Goal: Task Accomplishment & Management: Manage account settings

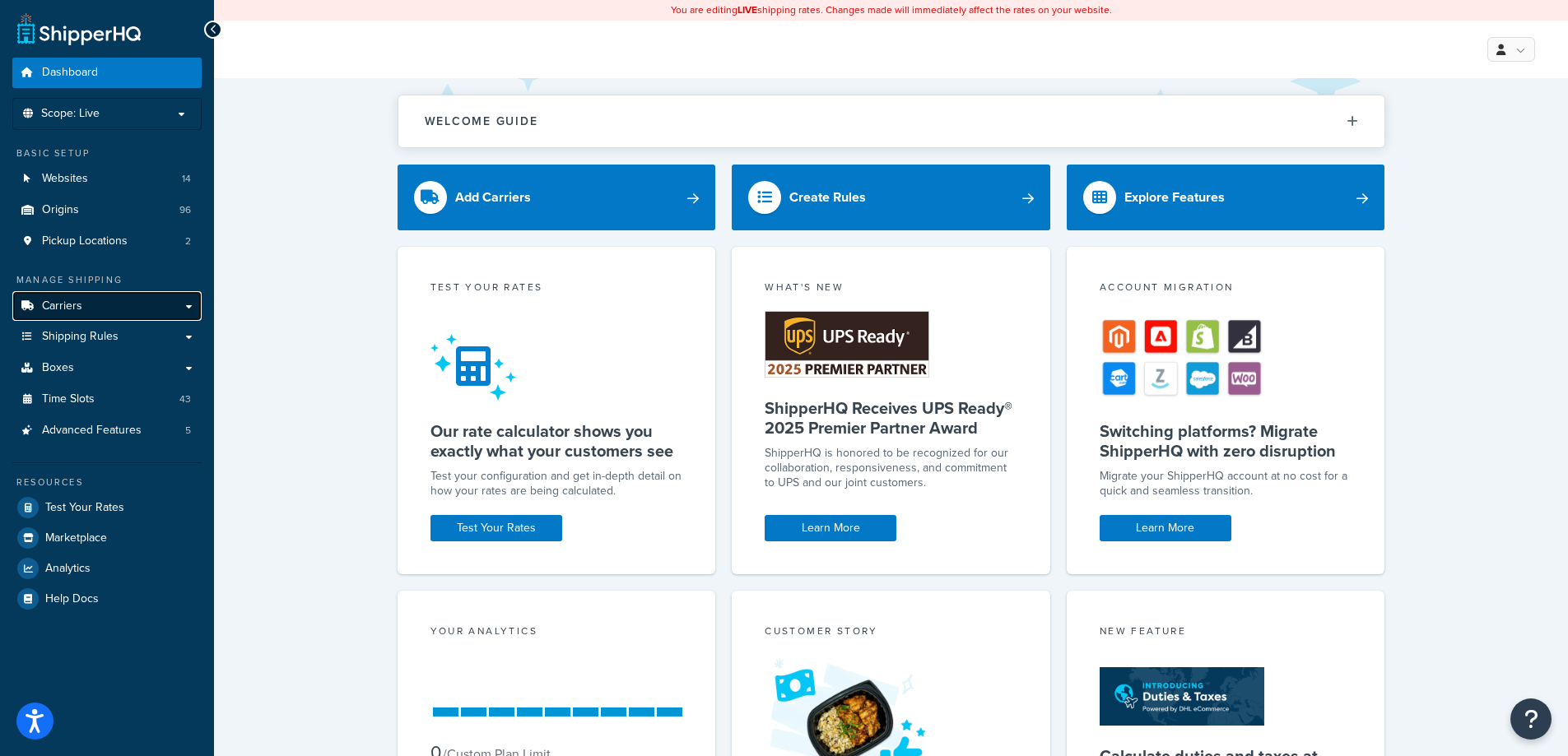
click at [150, 303] on link "Carriers" at bounding box center [107, 306] width 190 height 31
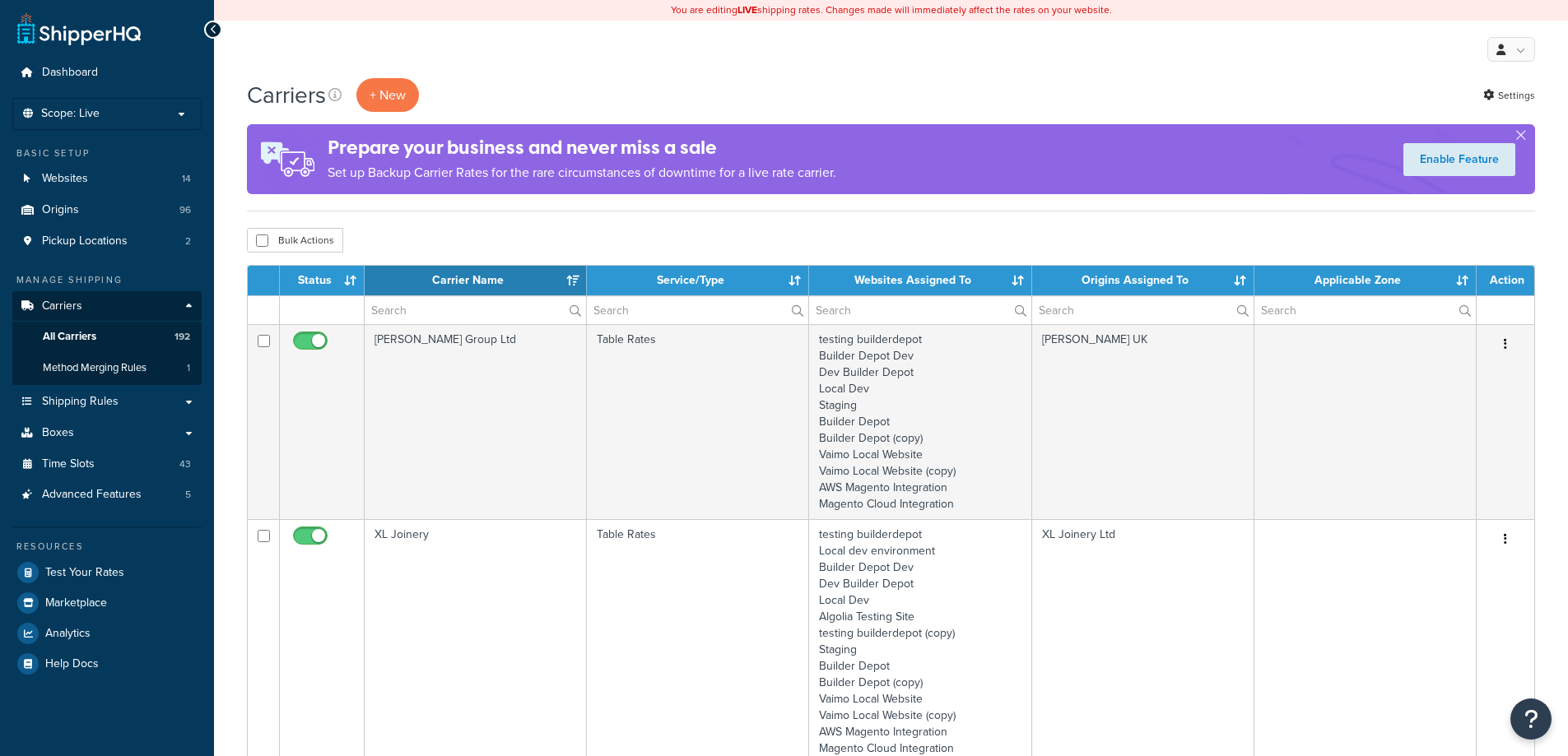
select select "15"
click at [438, 310] on input "text" at bounding box center [475, 311] width 221 height 28
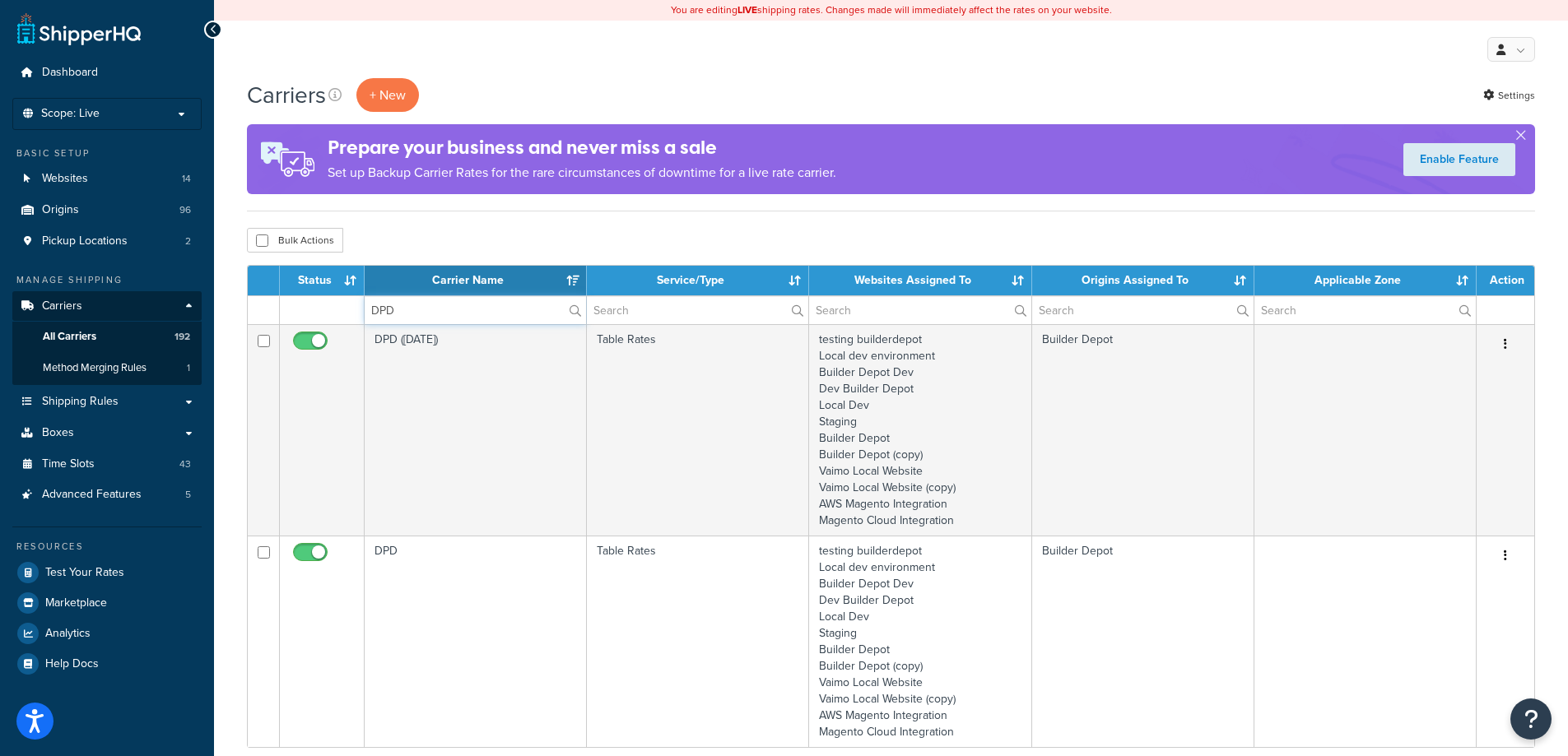
type input "DPD"
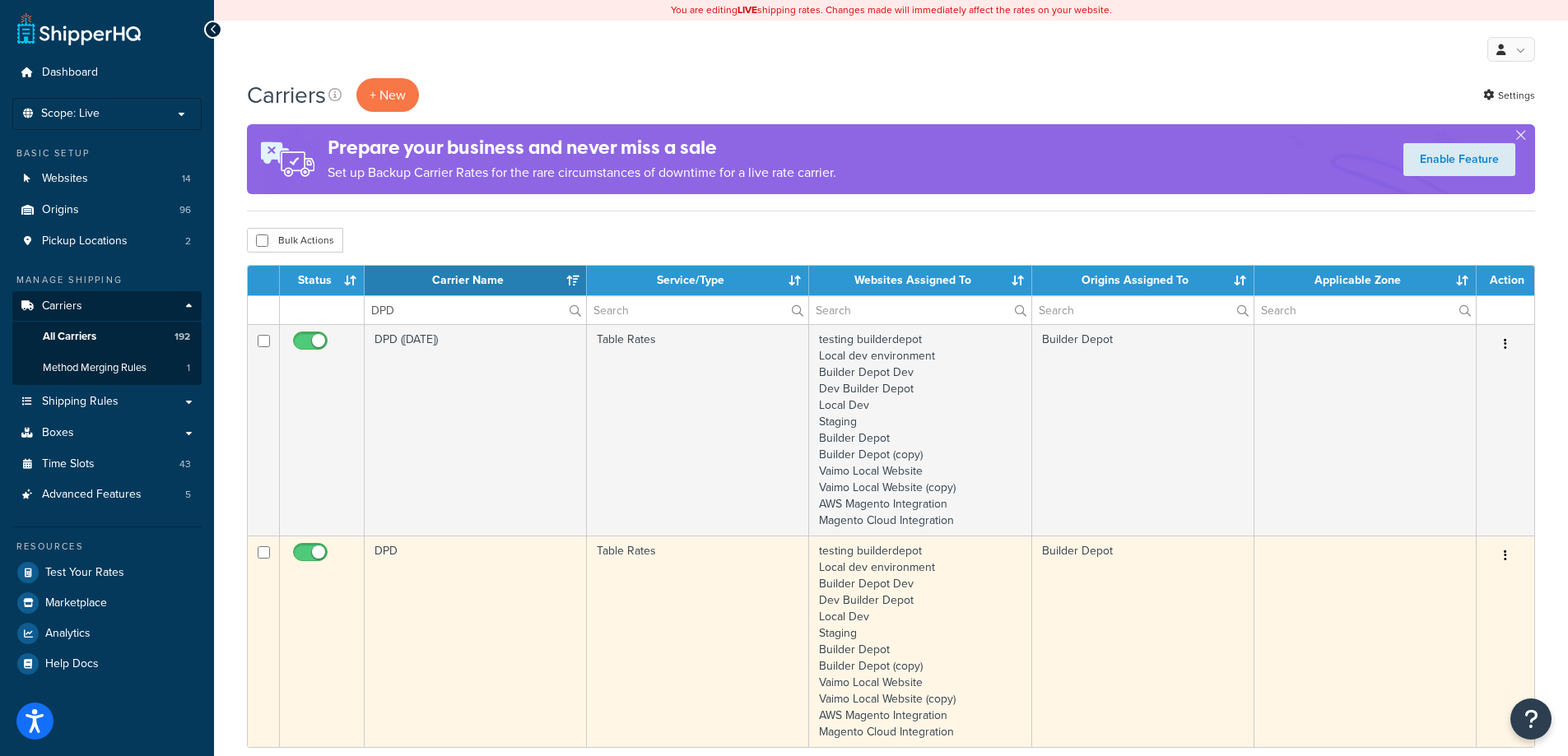
click at [436, 578] on td "DPD" at bounding box center [476, 641] width 222 height 212
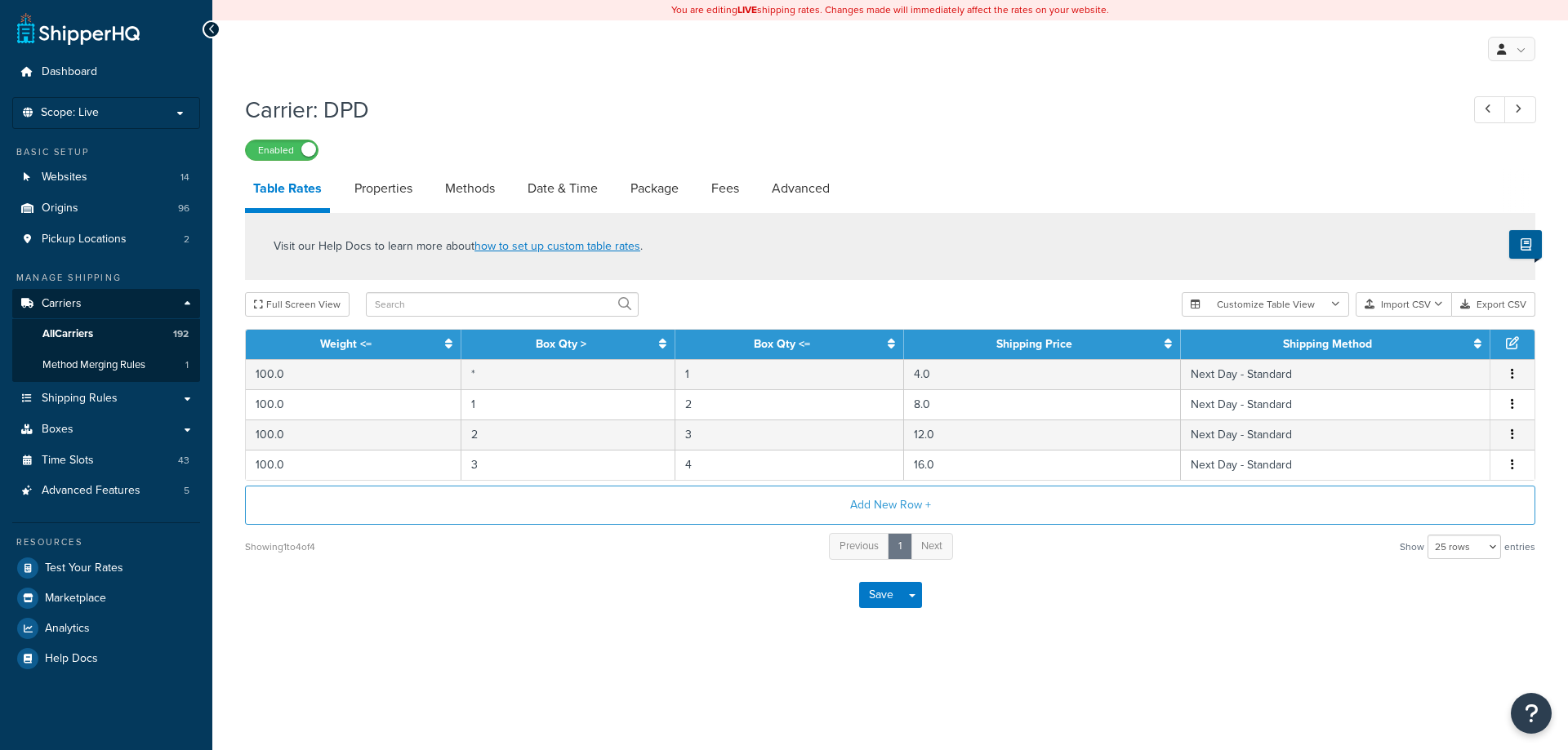
select select "25"
click at [566, 200] on link "Date & Time" at bounding box center [562, 188] width 87 height 39
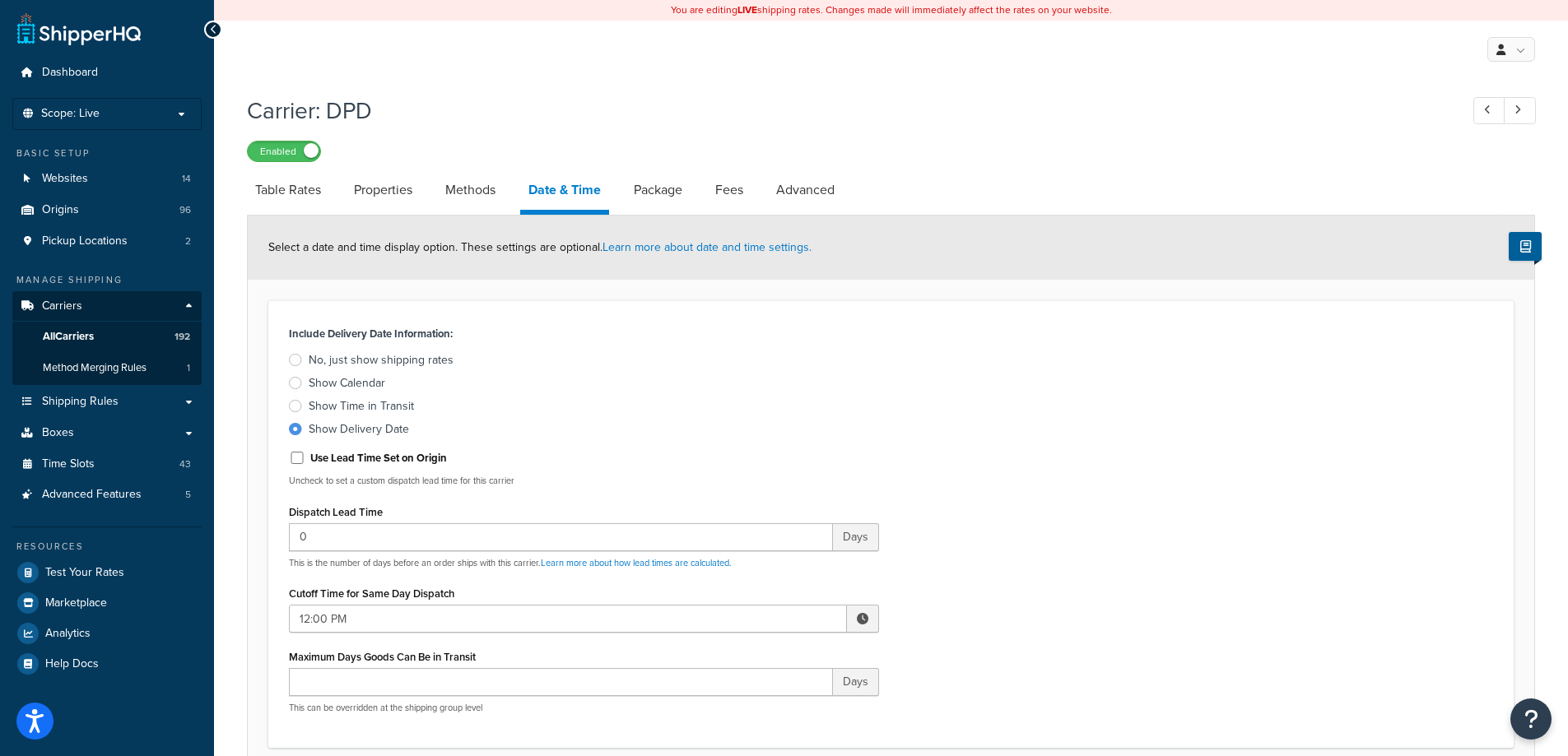
click at [865, 622] on span at bounding box center [862, 618] width 11 height 11
click at [743, 654] on span "▲" at bounding box center [741, 655] width 33 height 33
type input "2:00 PM"
click at [1219, 528] on div "Include Delivery Date Information: No, just show shipping rates Show Calendar S…" at bounding box center [890, 524] width 1229 height 405
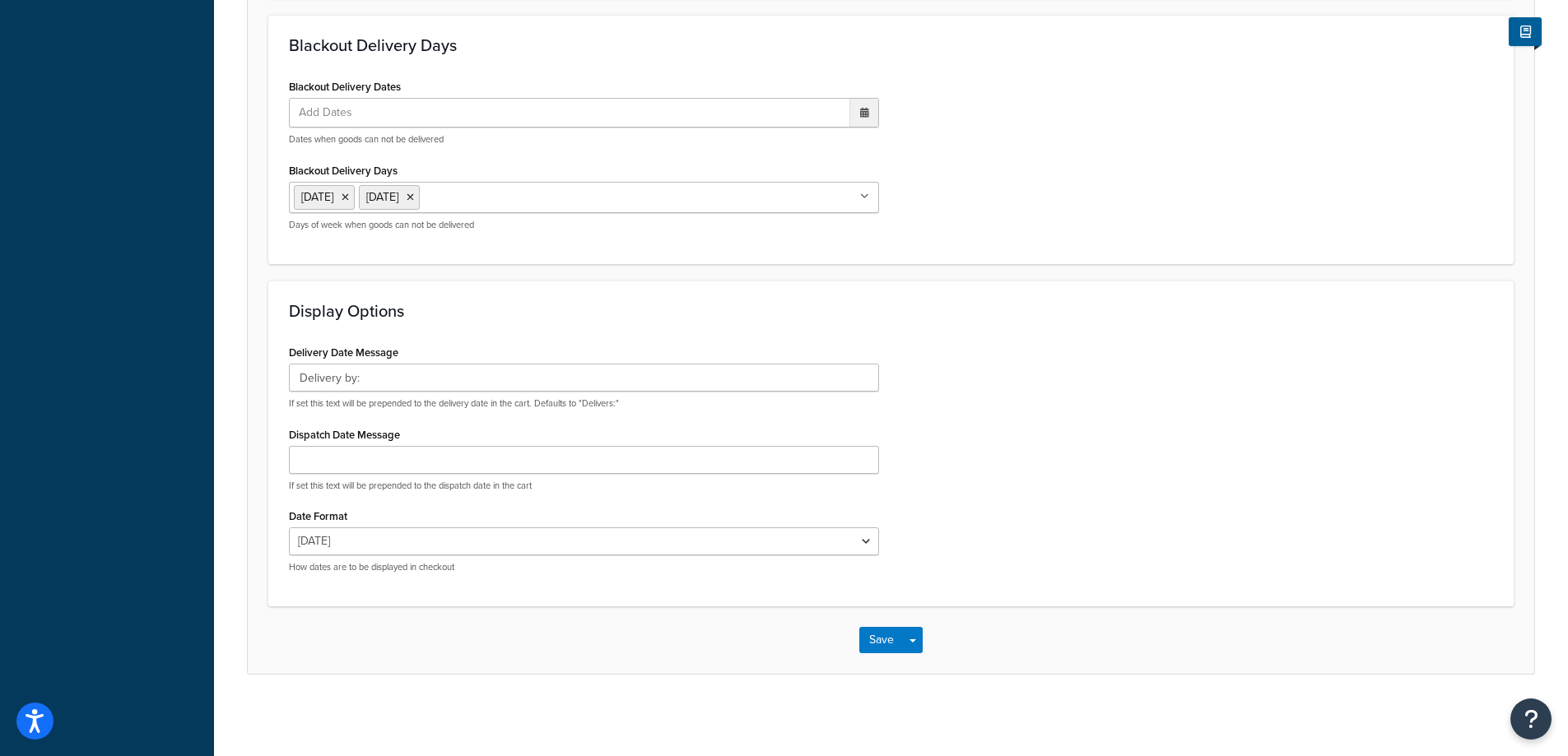
scroll to position [1015, 0]
click at [864, 635] on button "Save" at bounding box center [882, 640] width 44 height 26
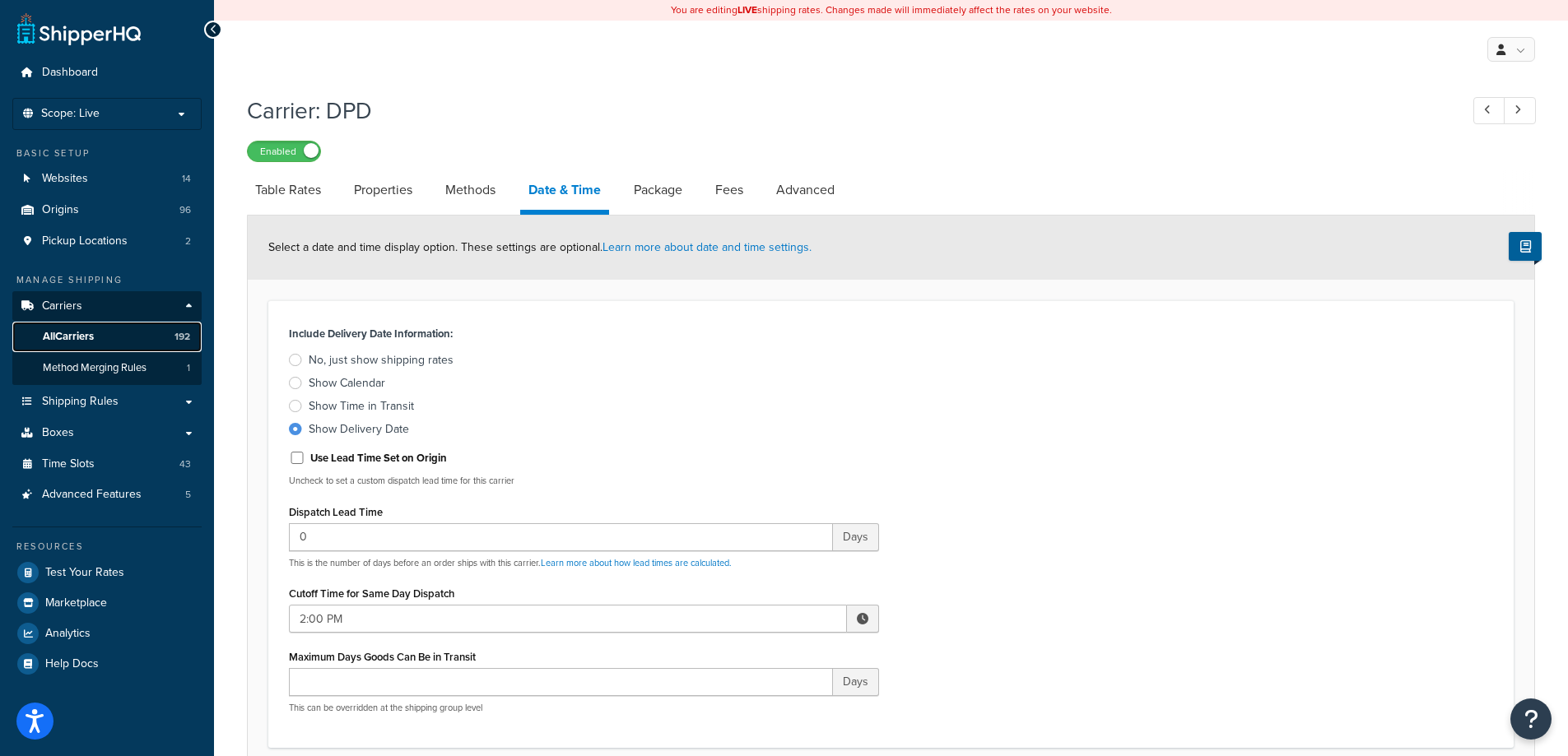
click at [101, 340] on link "All Carriers 192" at bounding box center [107, 337] width 190 height 31
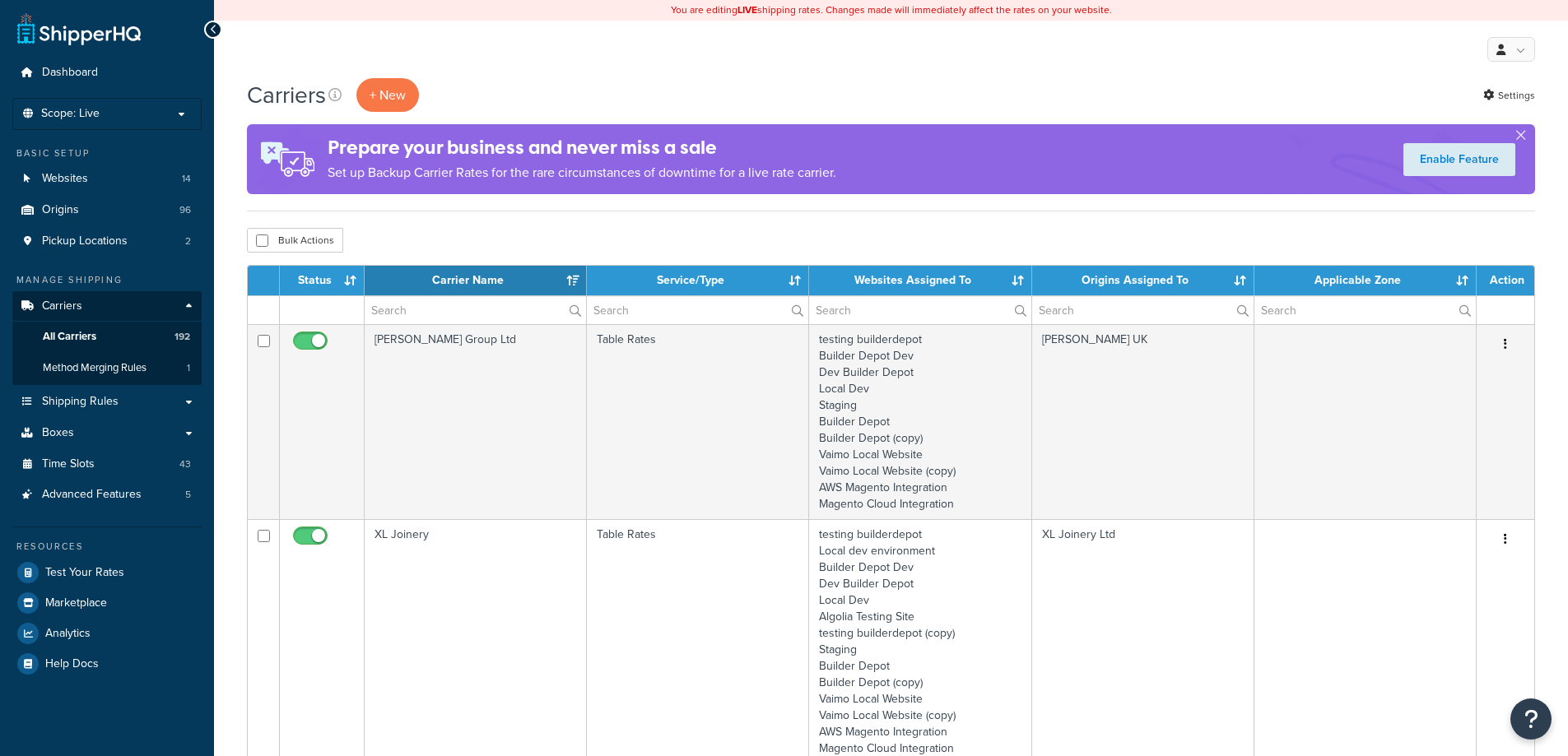
select select "15"
click at [415, 310] on input "text" at bounding box center [475, 311] width 221 height 28
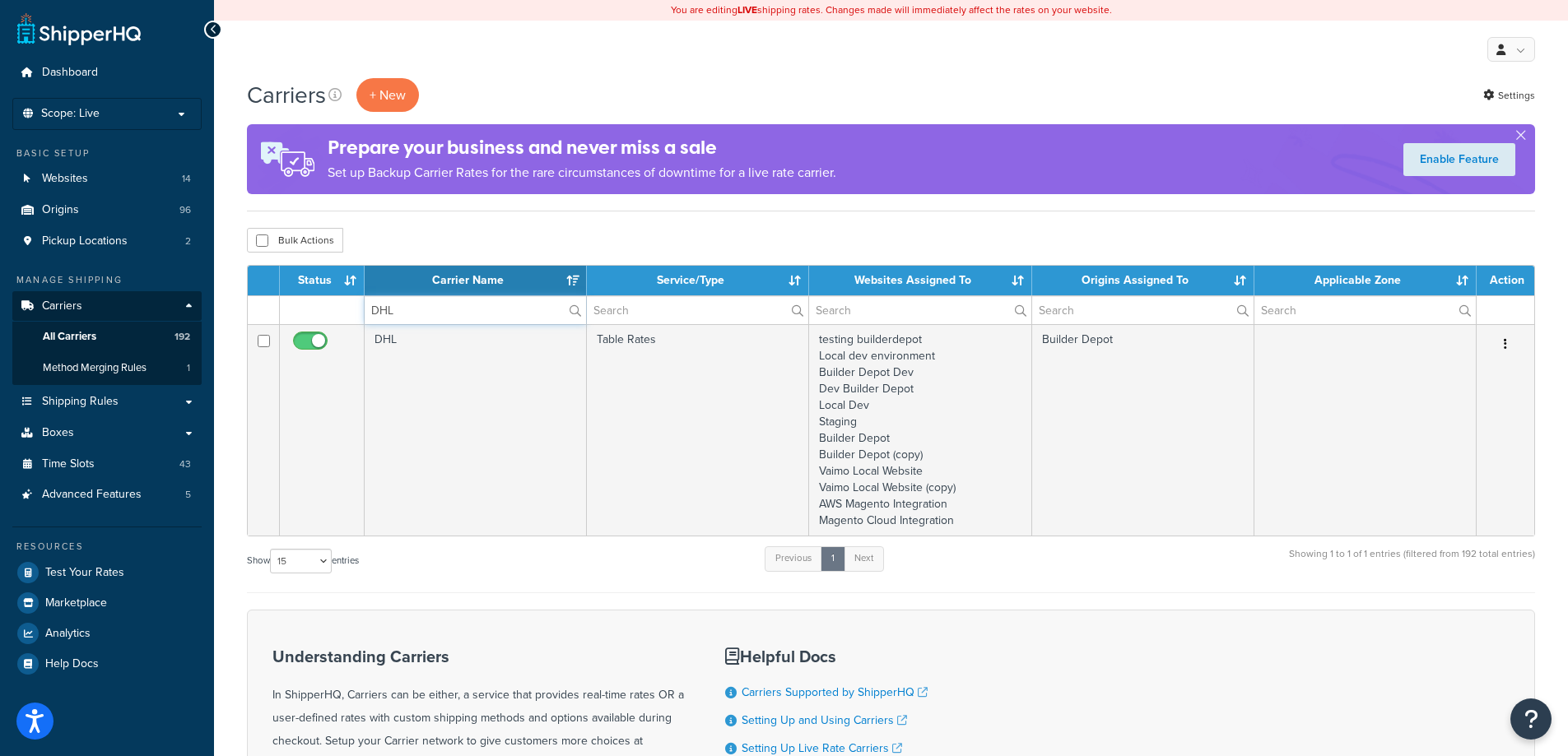
type input "DHL"
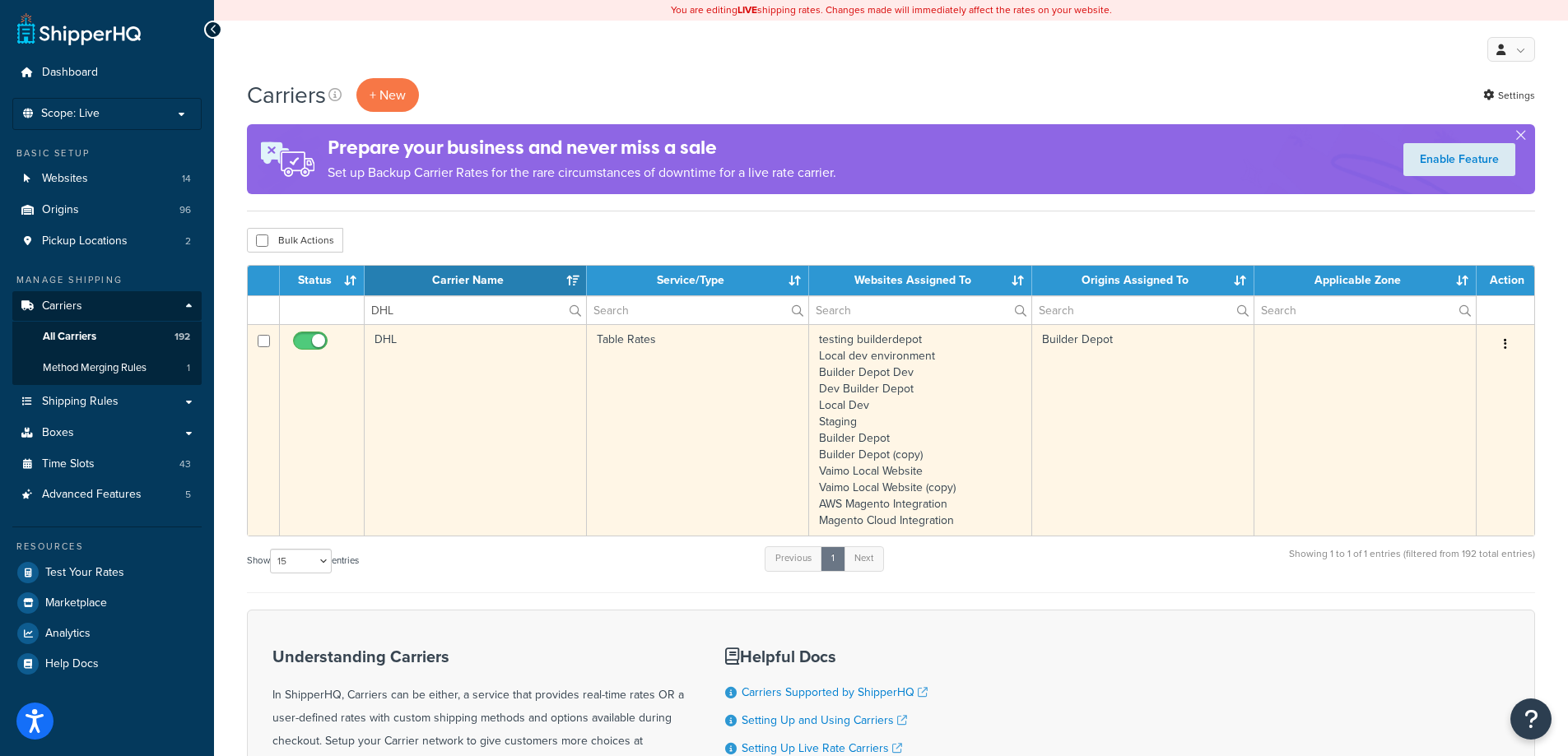
click at [395, 385] on td "DHL" at bounding box center [476, 430] width 222 height 212
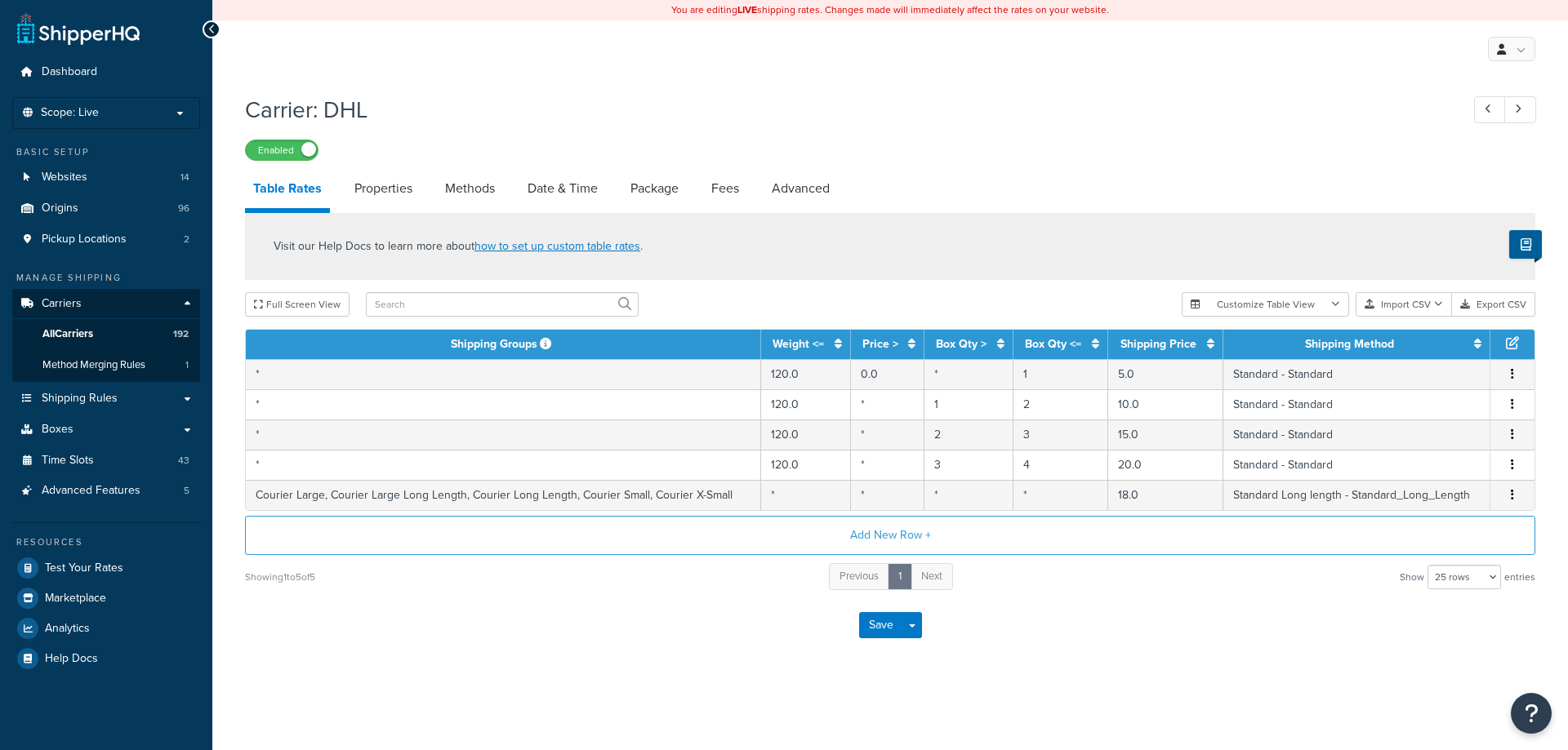
select select "25"
click at [566, 189] on link "Date & Time" at bounding box center [562, 188] width 87 height 39
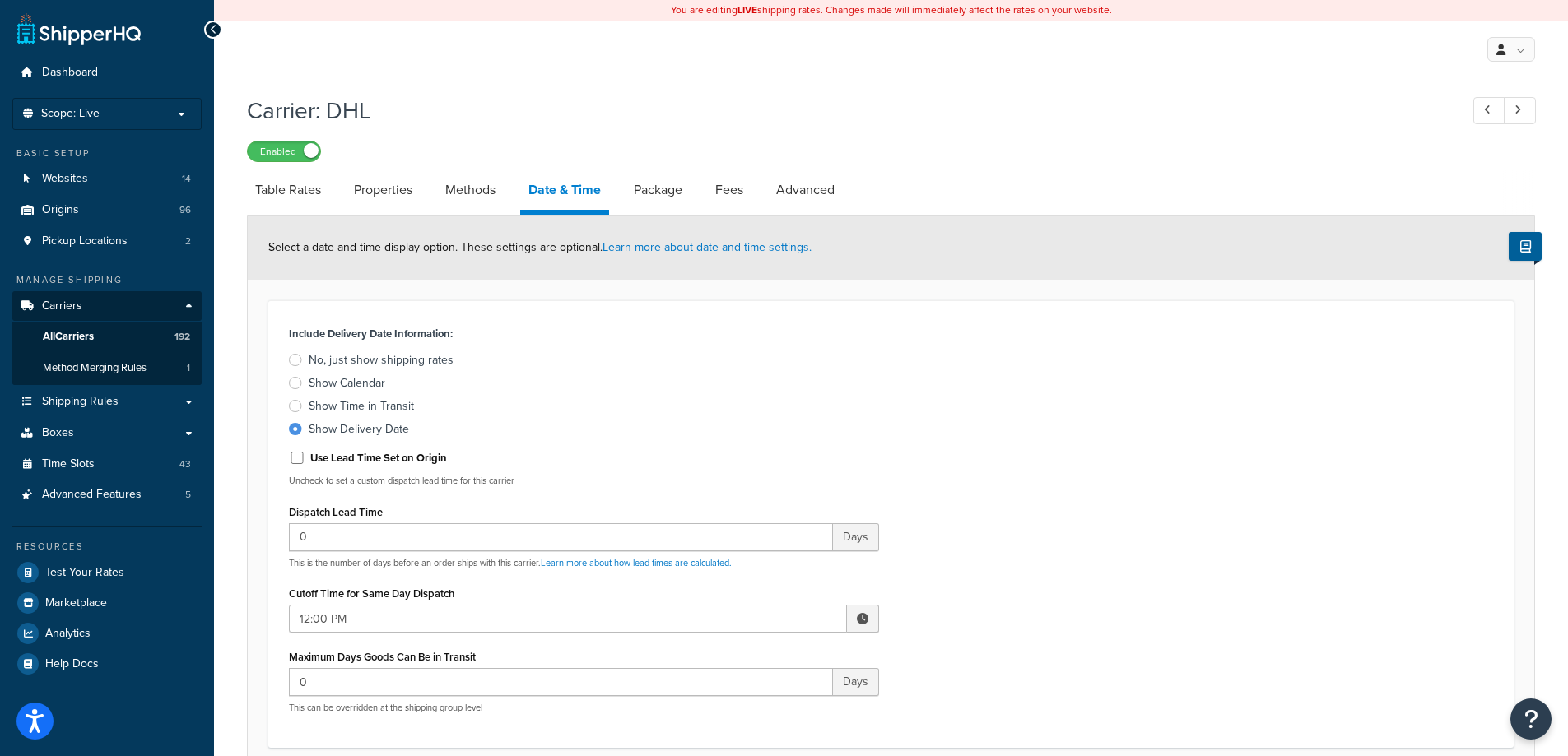
click at [857, 614] on span at bounding box center [862, 618] width 11 height 11
click at [741, 656] on span "▲" at bounding box center [741, 655] width 33 height 33
type input "2:00 PM"
click at [1123, 478] on div "Include Delivery Date Information: No, just show shipping rates Show Calendar S…" at bounding box center [890, 524] width 1229 height 405
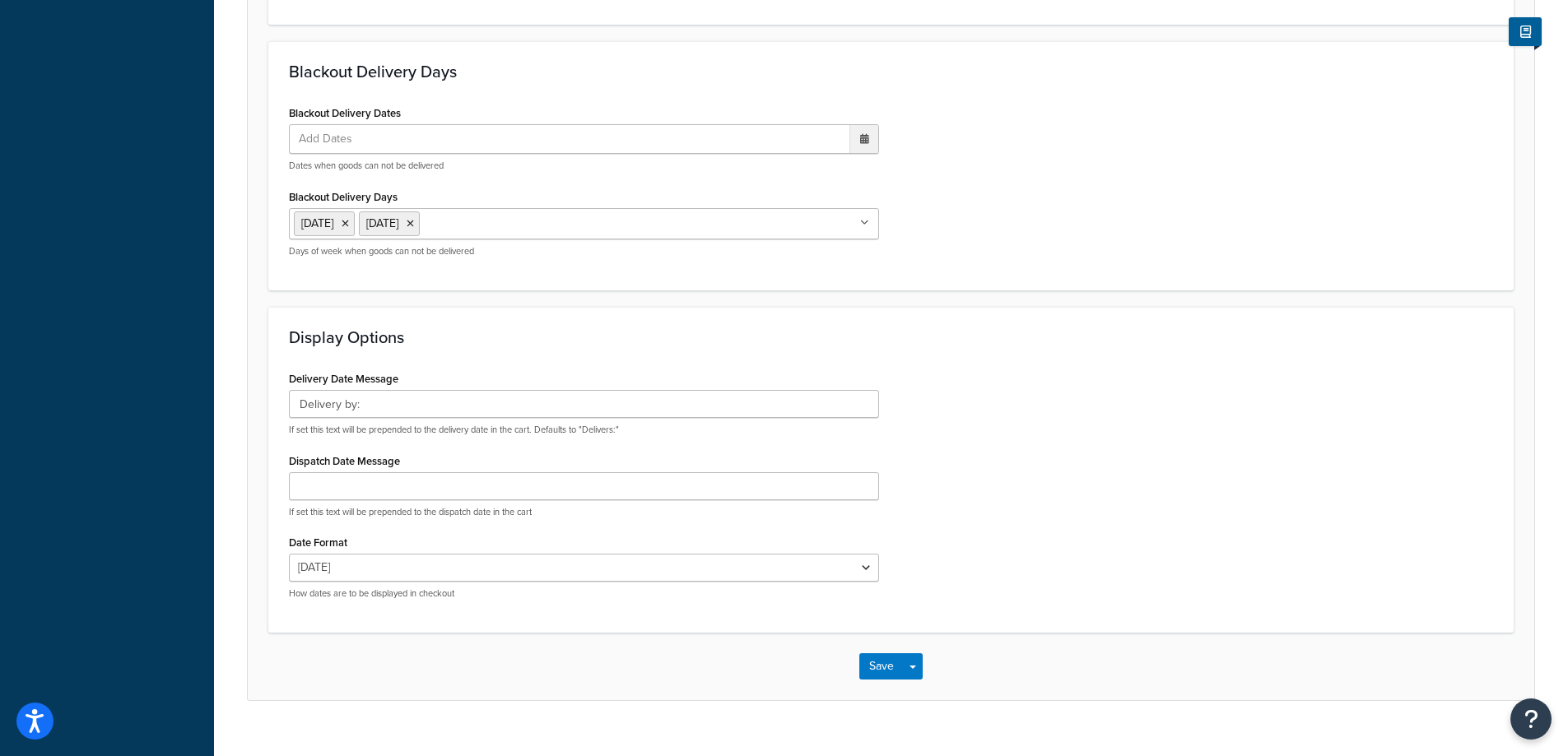
scroll to position [1015, 0]
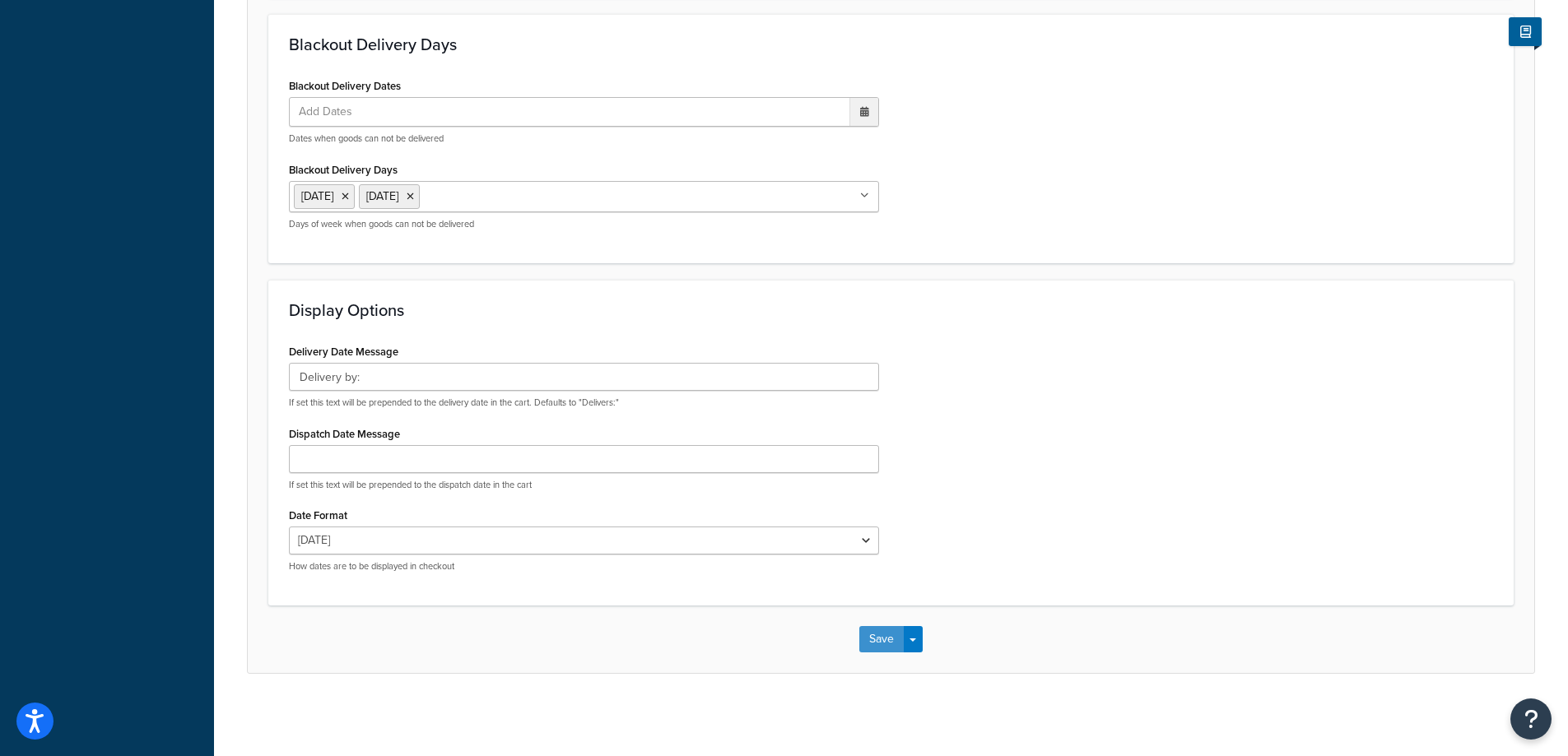
click at [880, 637] on button "Save" at bounding box center [882, 640] width 44 height 26
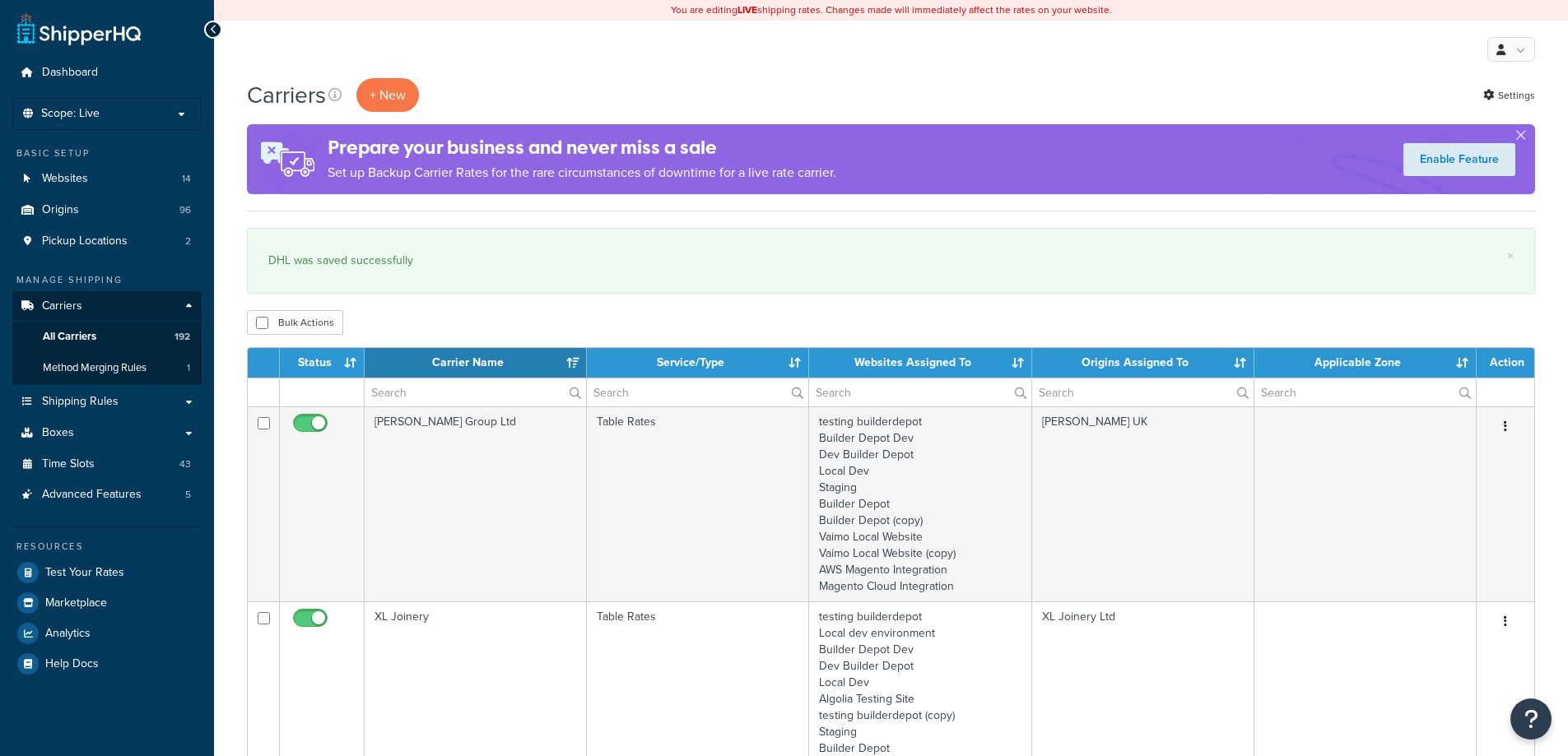
select select "15"
click at [418, 391] on input "text" at bounding box center [475, 393] width 221 height 28
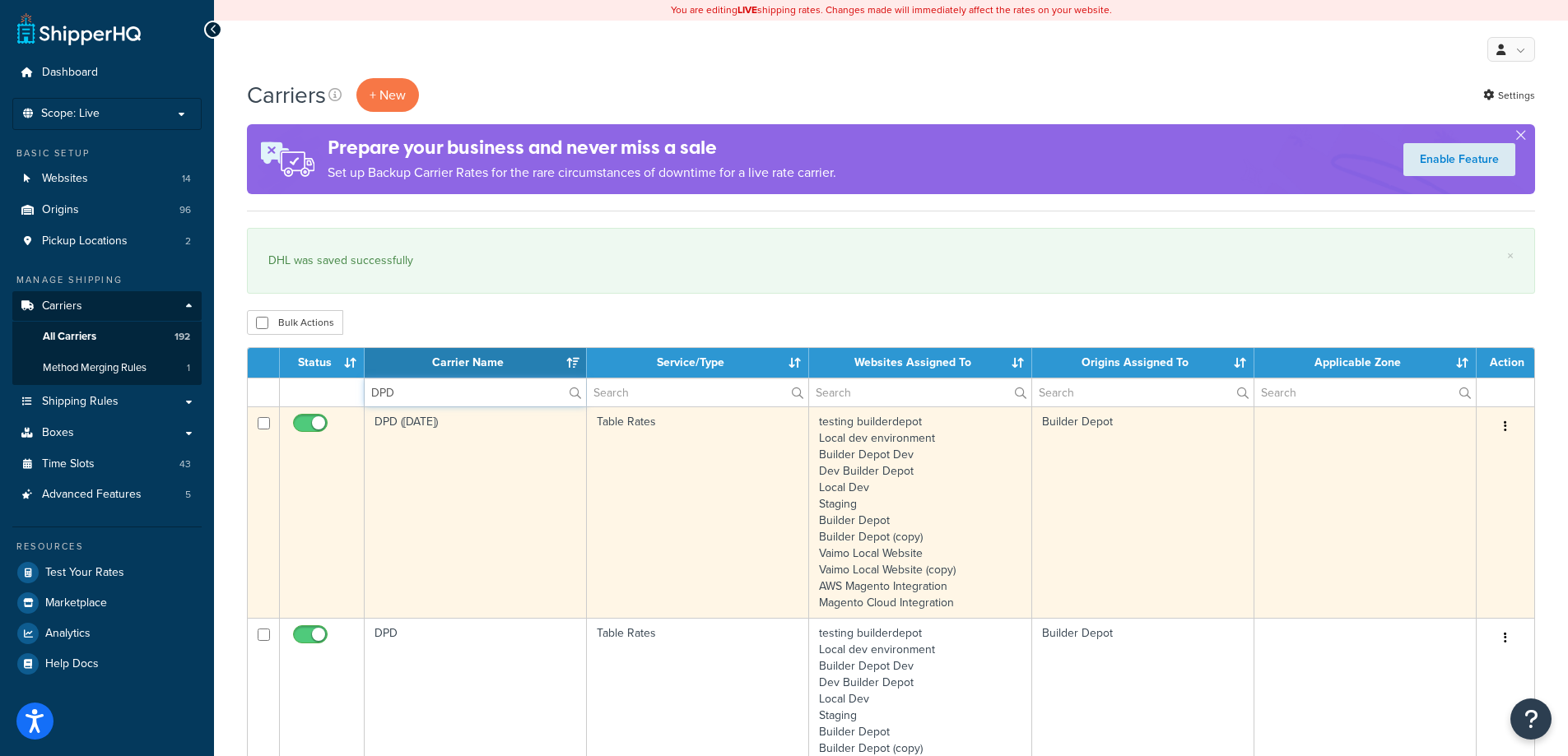
type input "dpd"
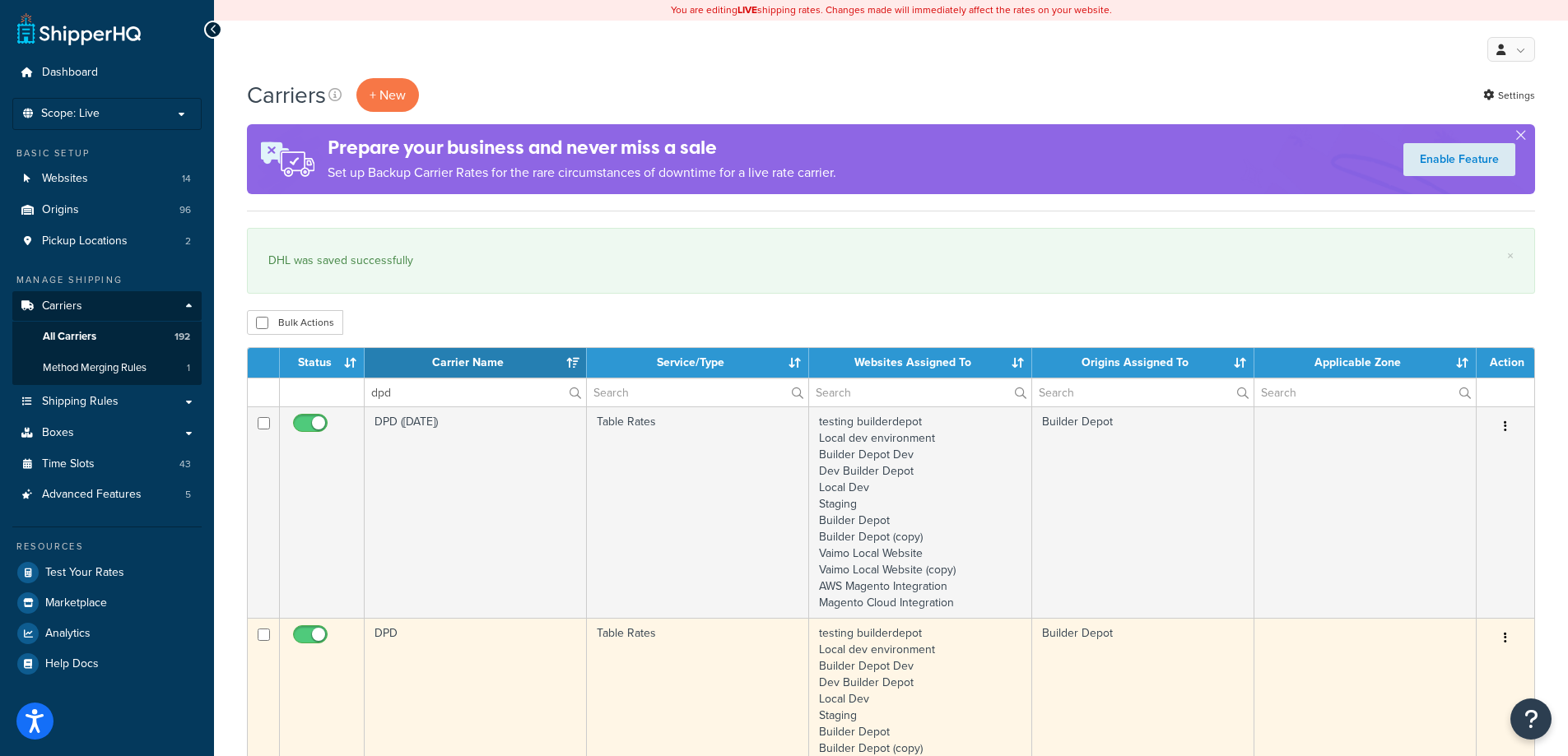
click at [458, 644] on td "DPD" at bounding box center [476, 724] width 222 height 212
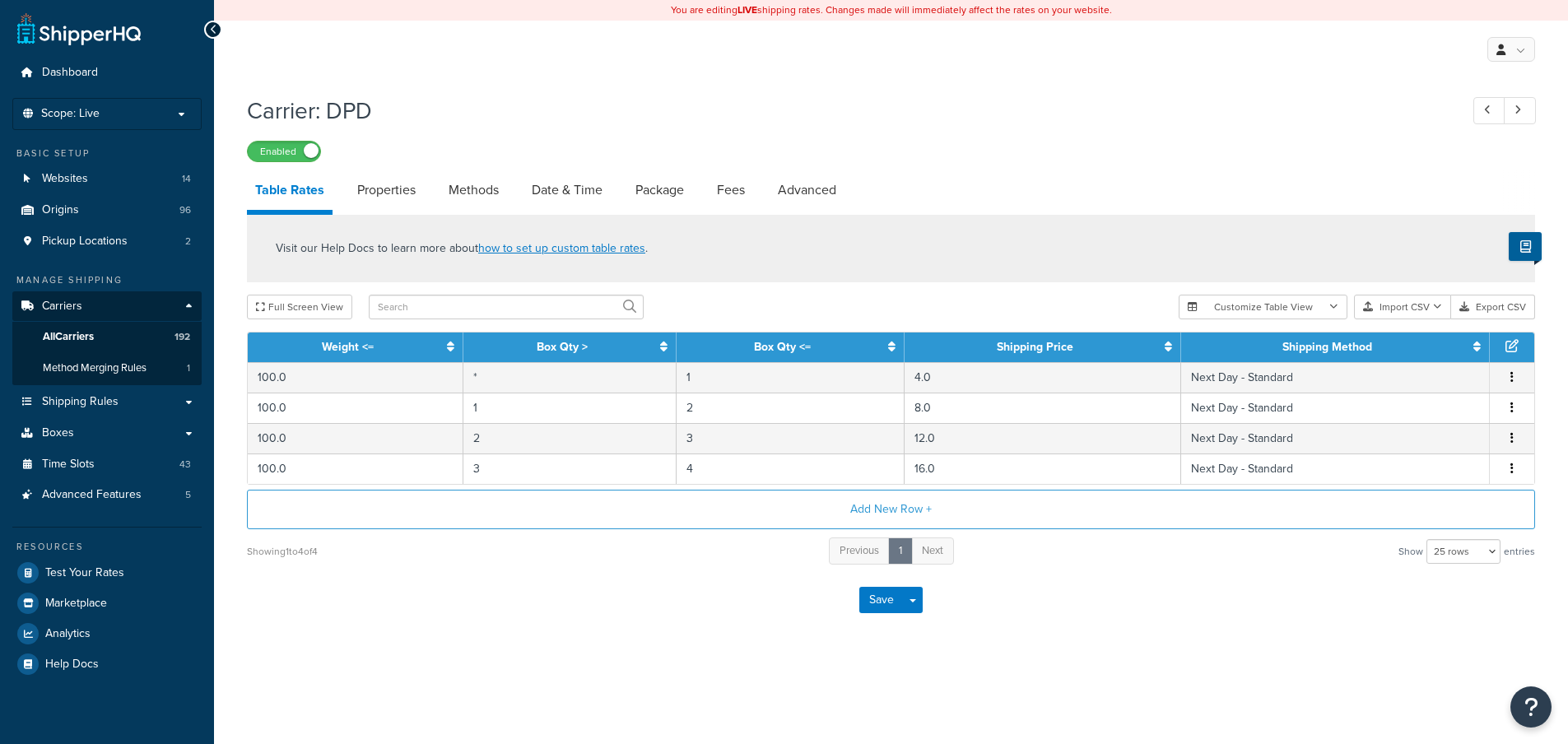
select select "25"
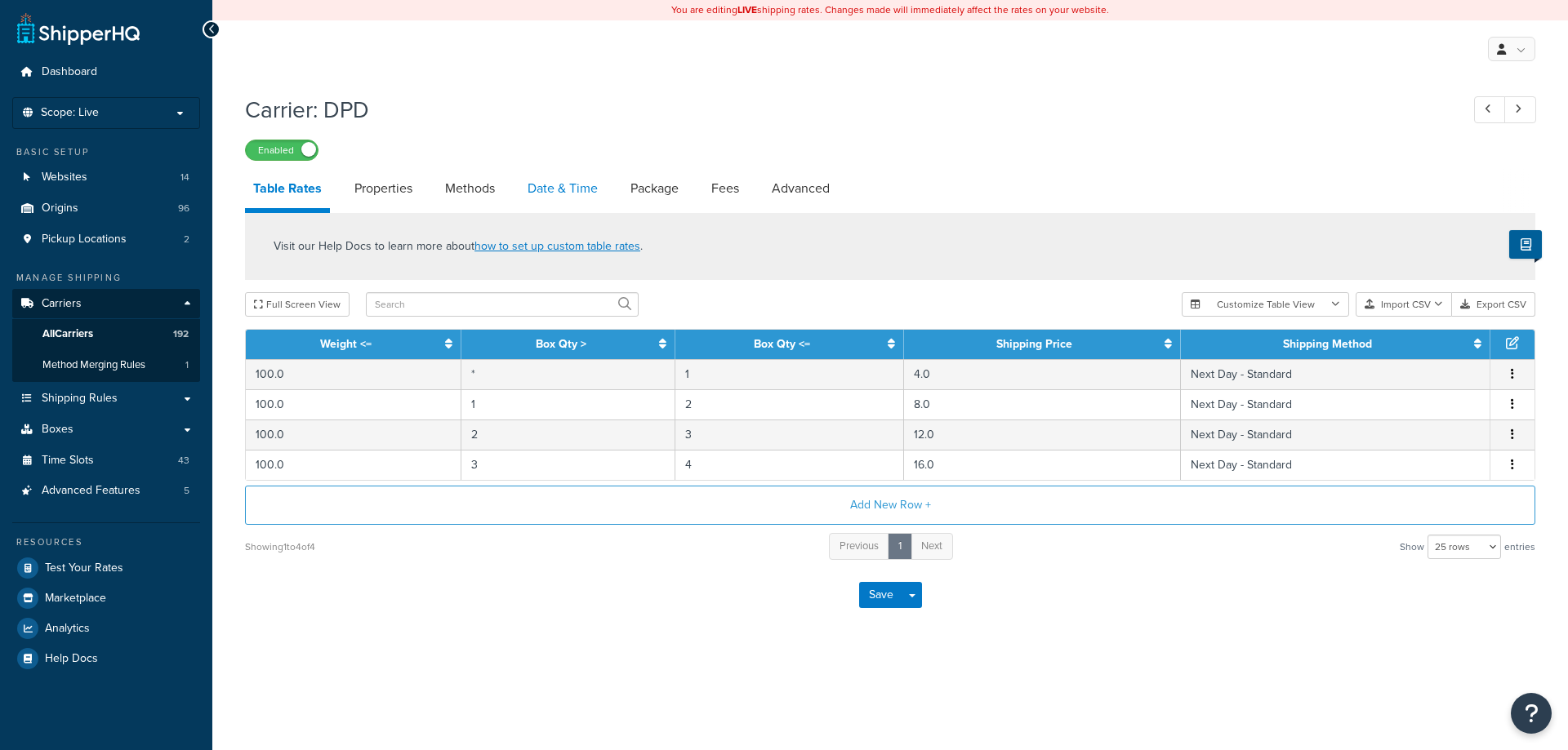
click at [561, 199] on link "Date & Time" at bounding box center [562, 188] width 87 height 39
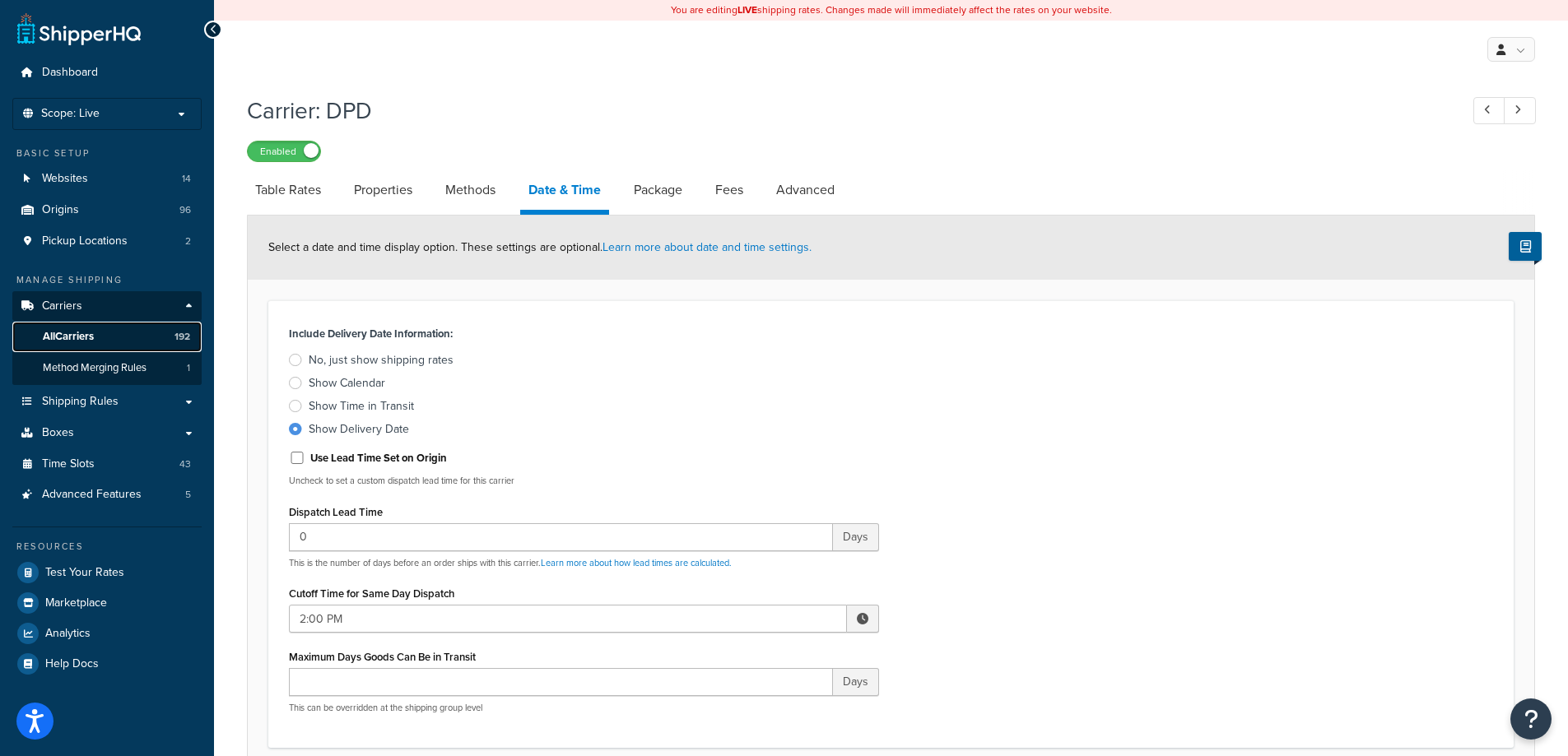
click at [113, 338] on link "All Carriers 192" at bounding box center [107, 337] width 190 height 31
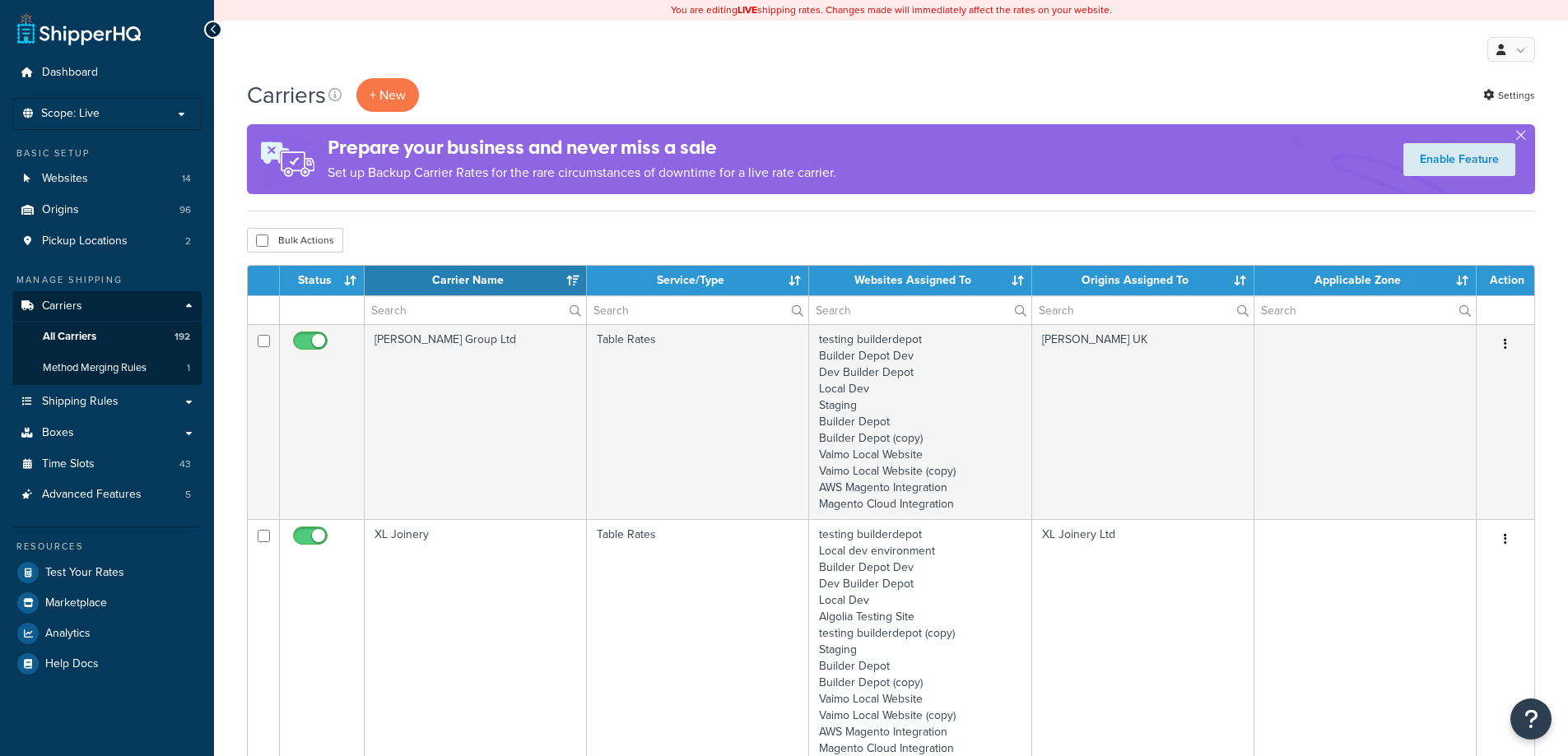
select select "15"
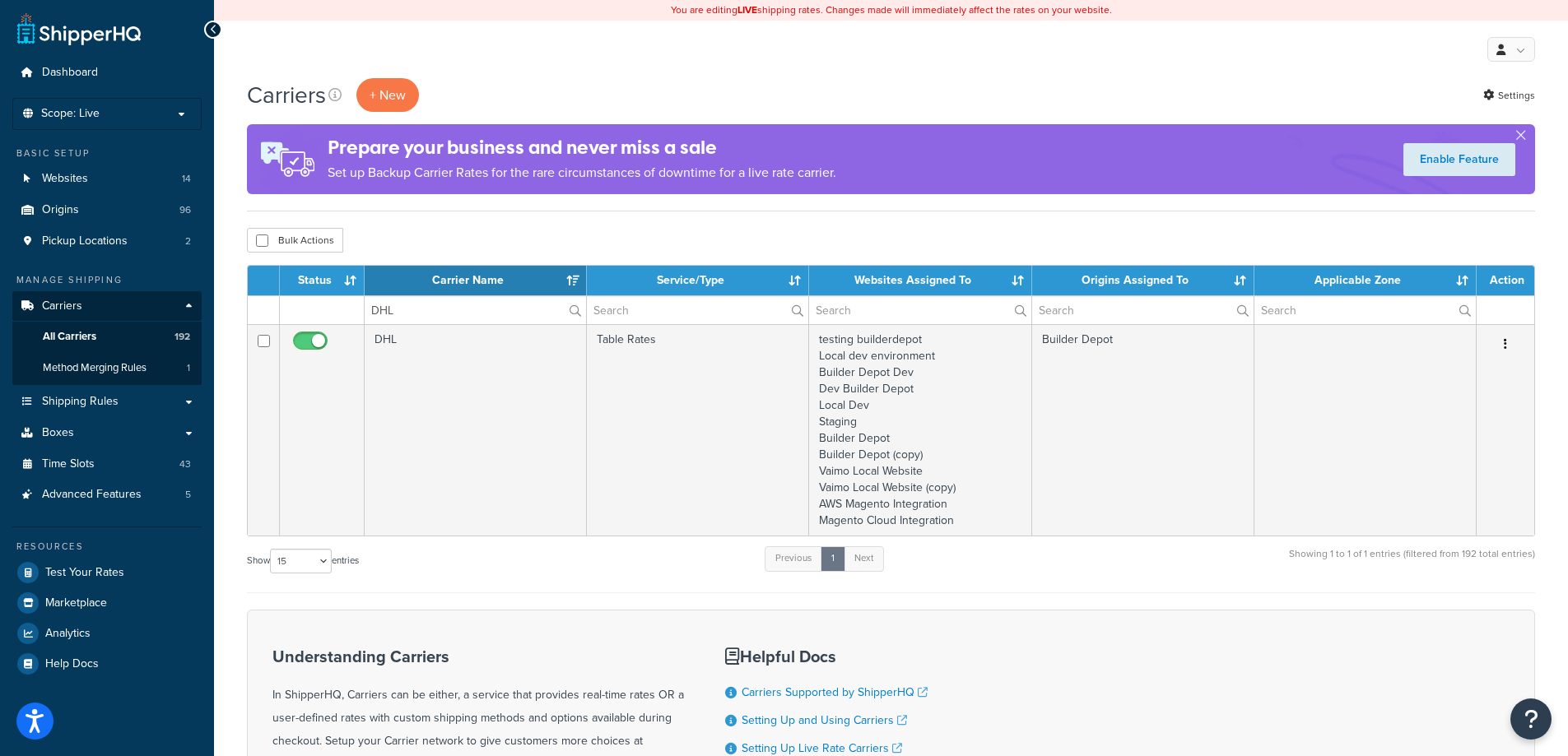
type input "DHL"
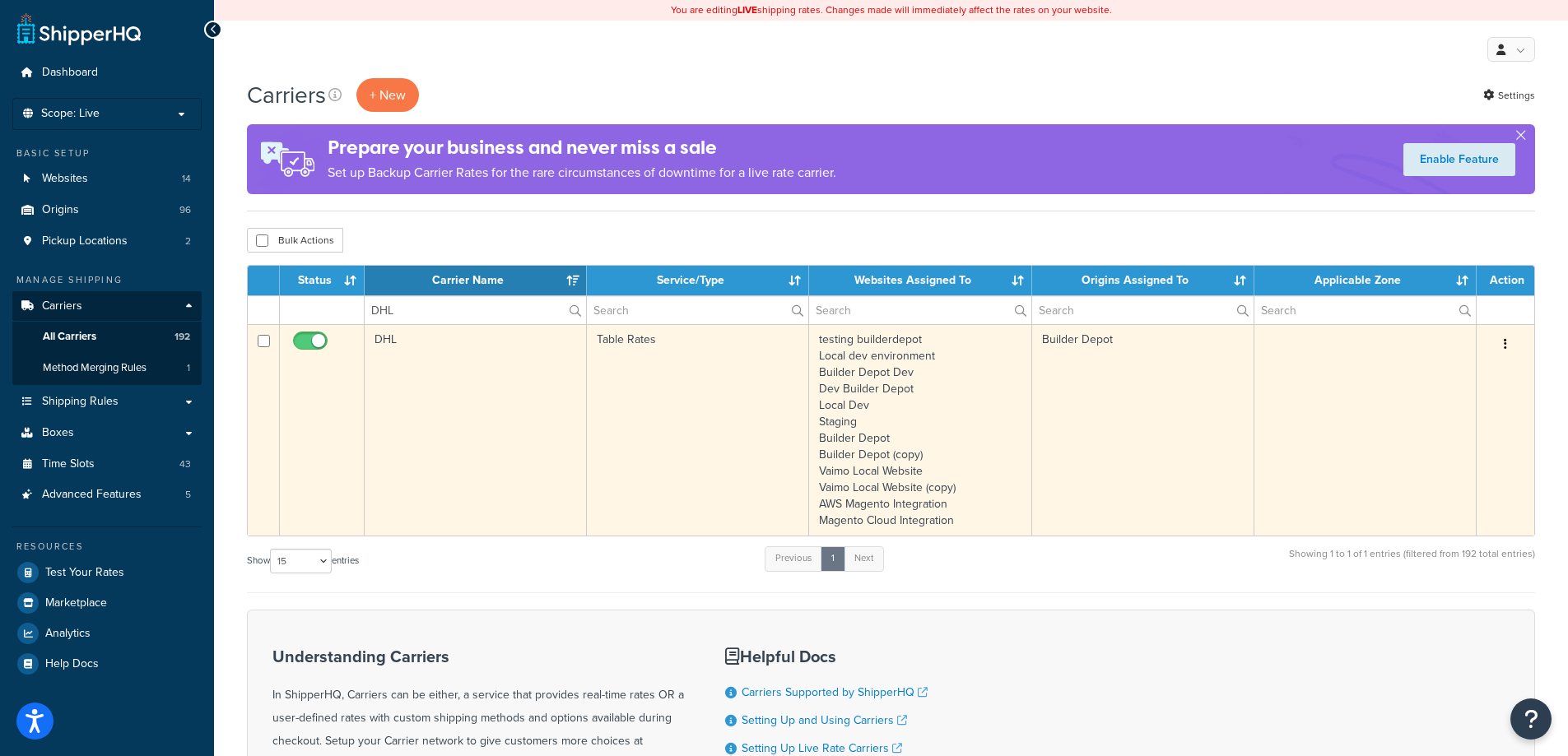
click at [413, 341] on td "DHL" at bounding box center [476, 430] width 222 height 212
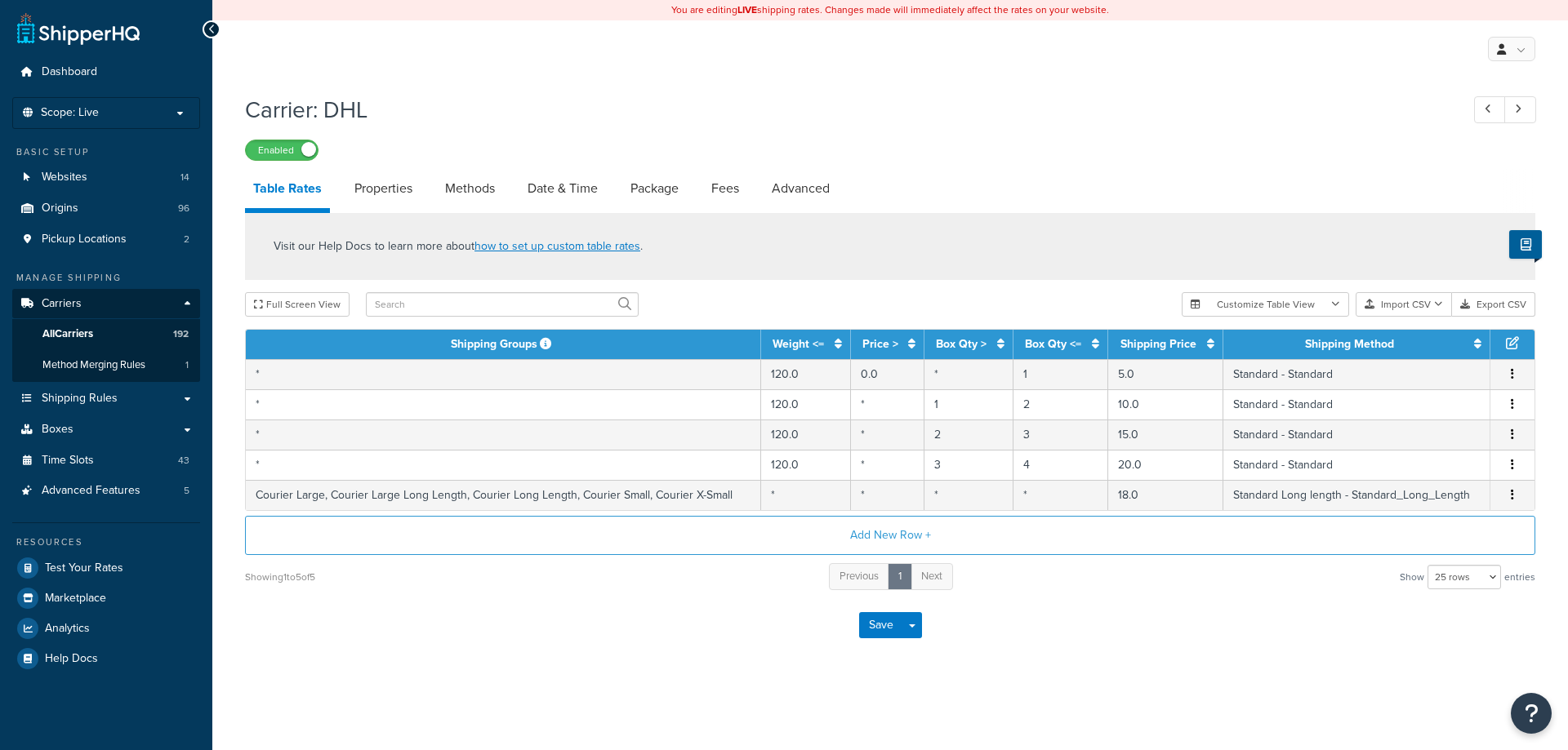
select select "25"
click at [564, 205] on link "Date & Time" at bounding box center [562, 188] width 87 height 39
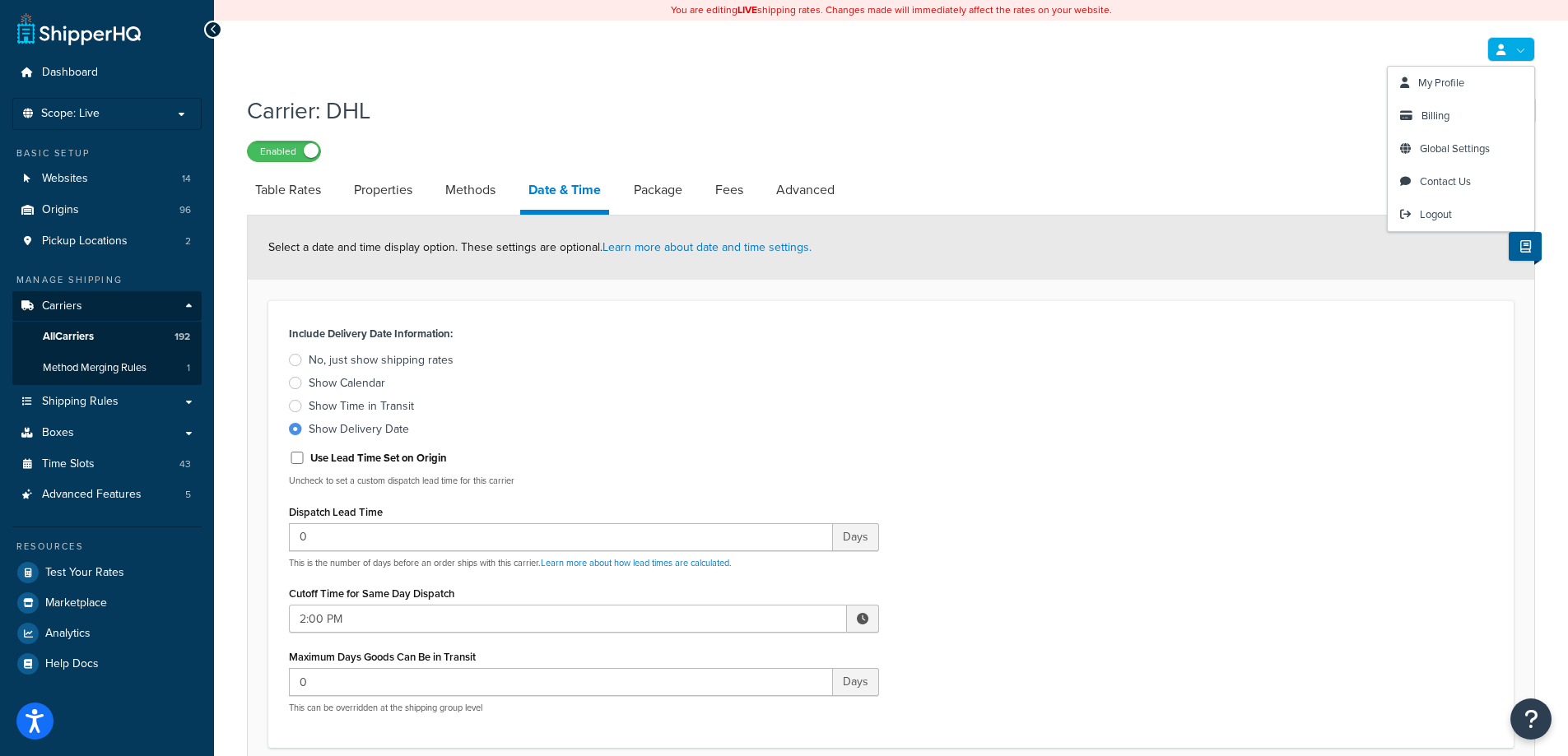
click at [1511, 54] on link at bounding box center [1512, 49] width 48 height 25
click at [1438, 210] on span "Logout" at bounding box center [1436, 214] width 32 height 16
